Goal: Information Seeking & Learning: Learn about a topic

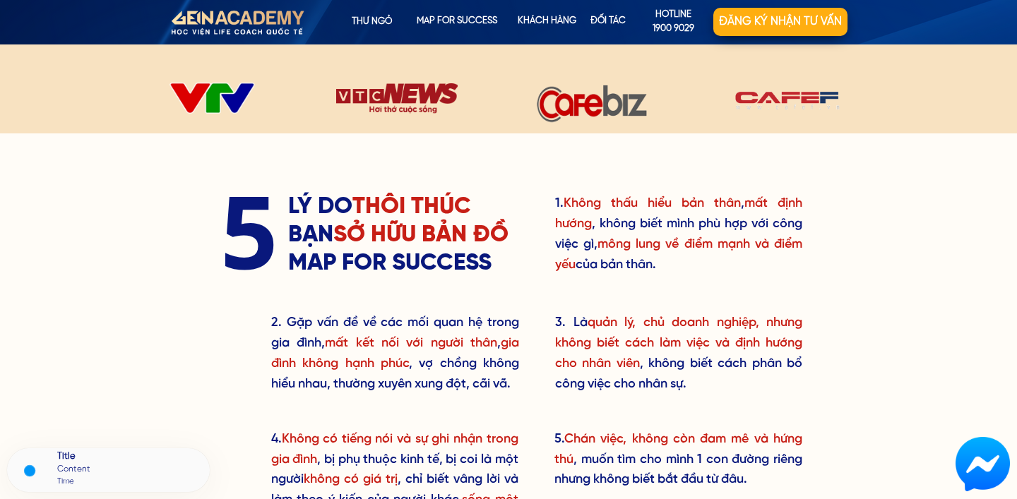
scroll to position [541, 0]
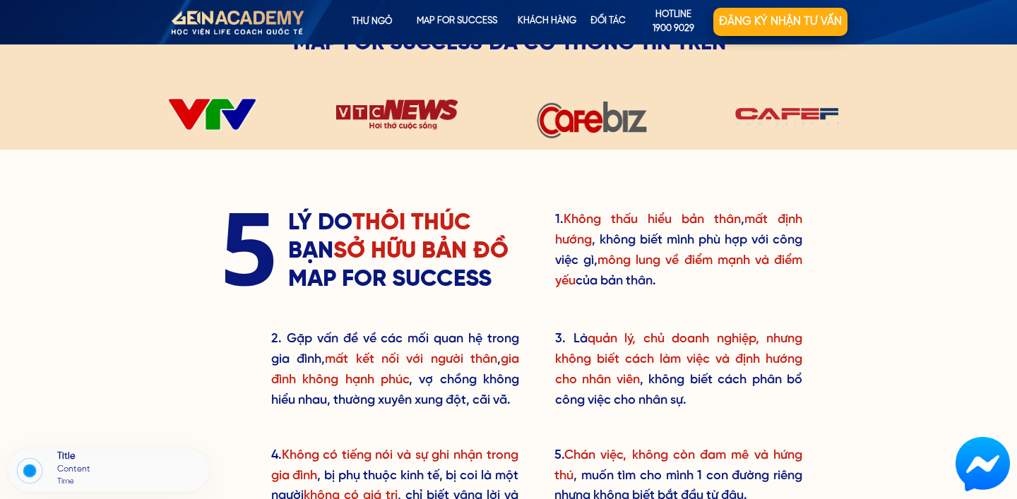
click at [227, 121] on div at bounding box center [212, 113] width 90 height 32
click at [236, 125] on div at bounding box center [212, 113] width 90 height 32
click at [421, 112] on div at bounding box center [396, 115] width 127 height 64
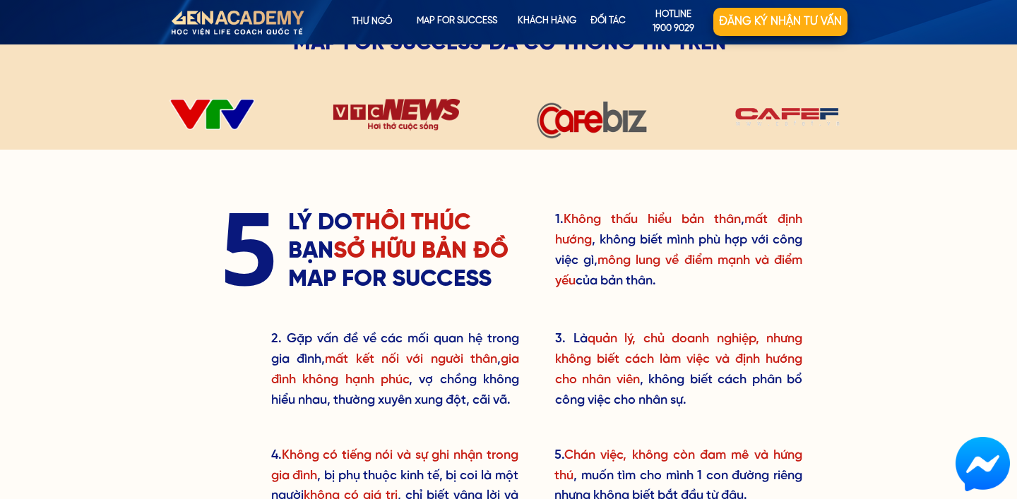
click at [421, 112] on div at bounding box center [396, 115] width 127 height 64
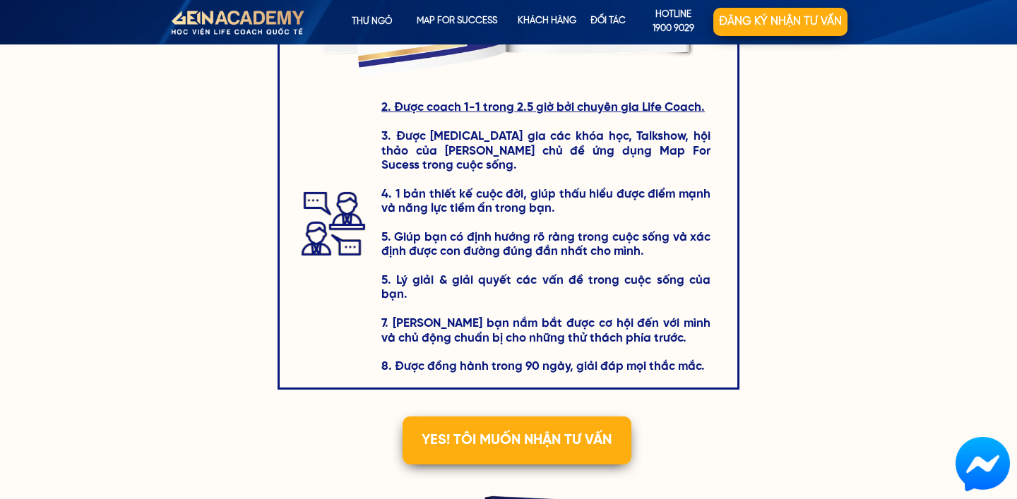
scroll to position [2310, 0]
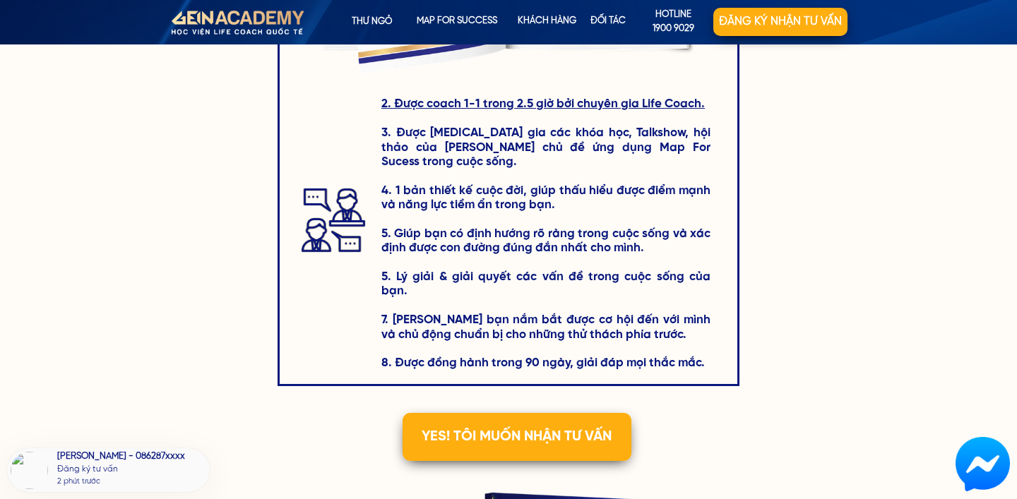
click at [552, 141] on h3 "2. Được coach 1-1 trong 2.5 giờ bởi chuyên gia Life Coach. 3. Được tham gia các…" at bounding box center [545, 233] width 329 height 273
click at [568, 107] on span "2. Được coach 1-1 trong 2.5 giờ bởi chuyên gia Life Coach." at bounding box center [542, 103] width 323 height 13
click at [568, 145] on h3 "2. Được coach 1-1 trong 2.5 giờ bởi chuyên gia Life Coach. 3. Được tham gia các…" at bounding box center [545, 233] width 329 height 273
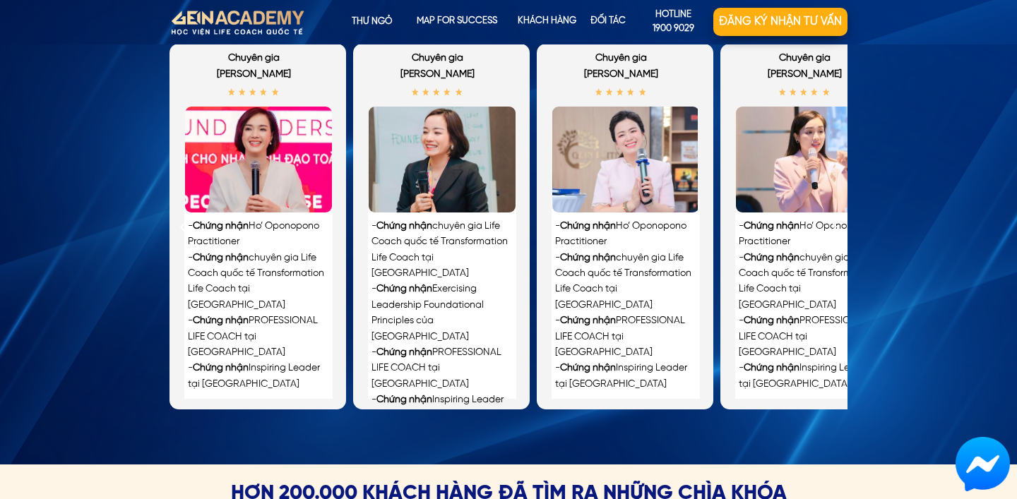
scroll to position [3212, 0]
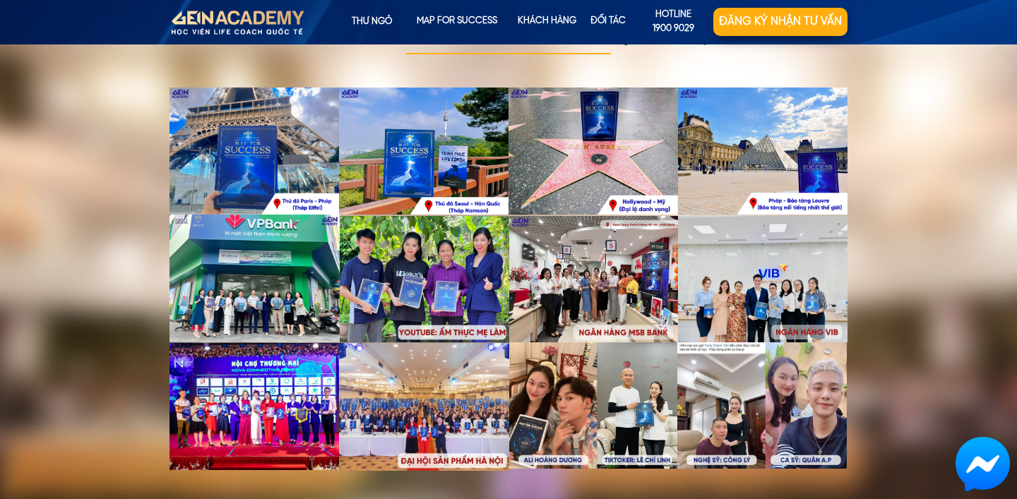
scroll to position [4106, 0]
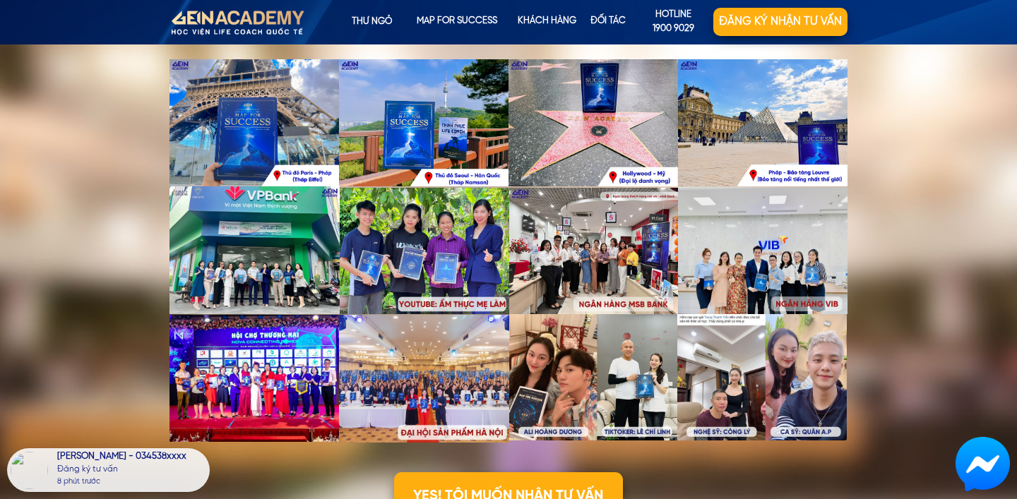
click at [746, 386] on div at bounding box center [762, 377] width 170 height 127
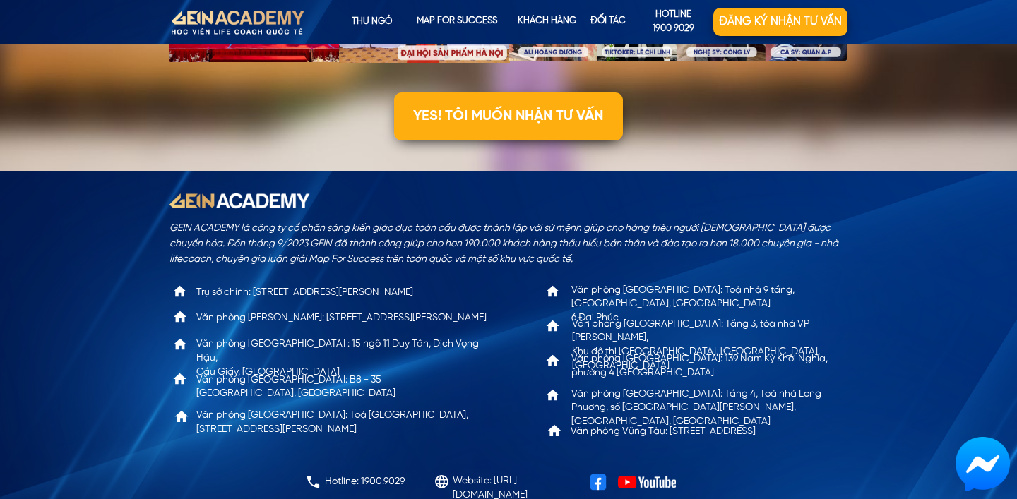
scroll to position [4497, 0]
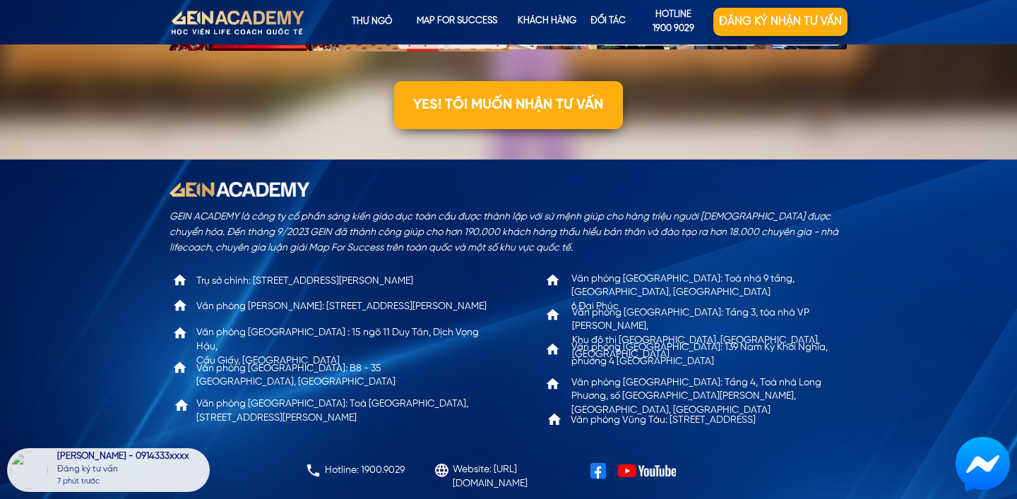
click at [354, 215] on div "GEIN ACADEMY là công ty cổ phần sáng kiến giáo dục toàn cầu được thành lập với …" at bounding box center [509, 233] width 678 height 47
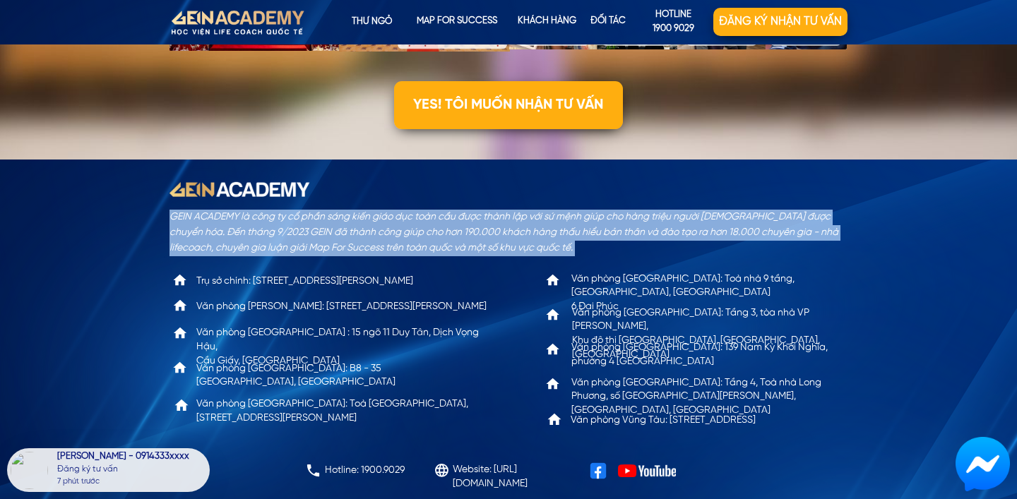
click at [354, 215] on div "GEIN ACADEMY là công ty cổ phần sáng kiến giáo dục toàn cầu được thành lập với …" at bounding box center [509, 233] width 678 height 47
click at [368, 223] on div "GEIN ACADEMY là công ty cổ phần sáng kiến giáo dục toàn cầu được thành lập với …" at bounding box center [509, 233] width 678 height 47
